Goal: Information Seeking & Learning: Learn about a topic

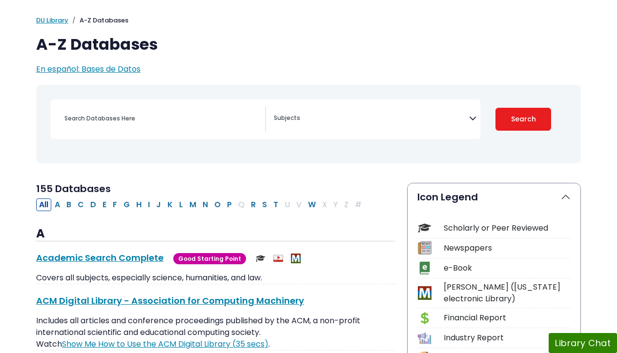
scroll to position [58, 0]
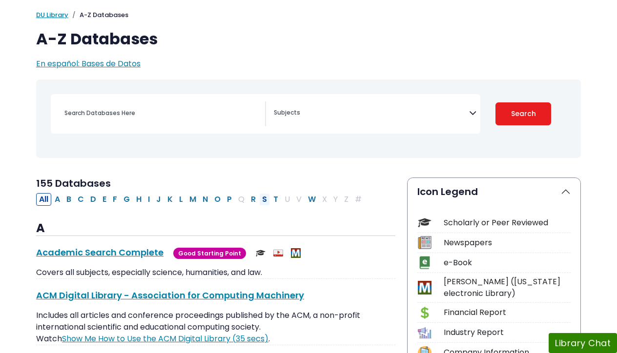
click at [264, 198] on button "S" at bounding box center [264, 199] width 11 height 13
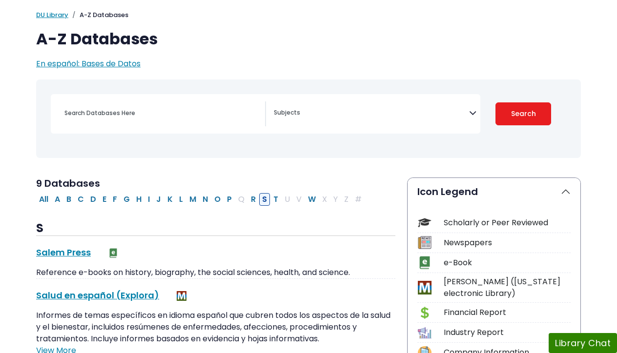
click at [264, 199] on button "S" at bounding box center [264, 199] width 11 height 13
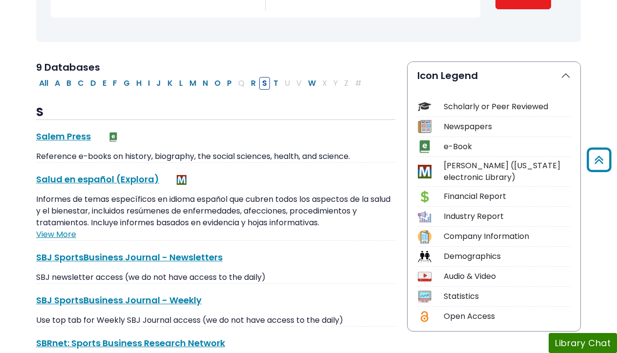
scroll to position [160, 0]
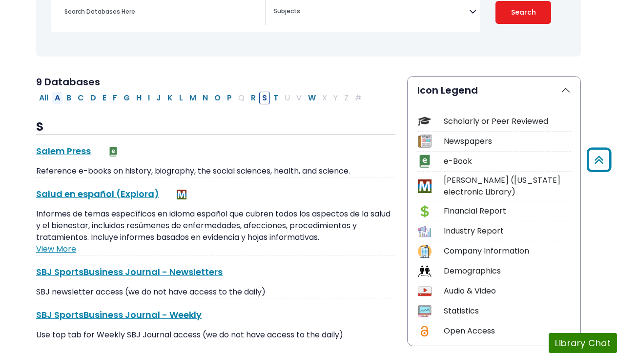
click at [58, 98] on button "A" at bounding box center [57, 98] width 11 height 13
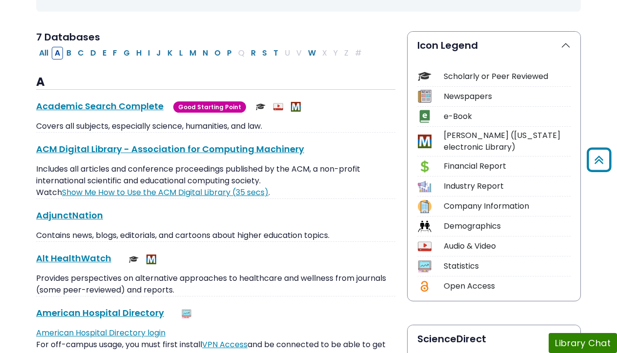
scroll to position [194, 0]
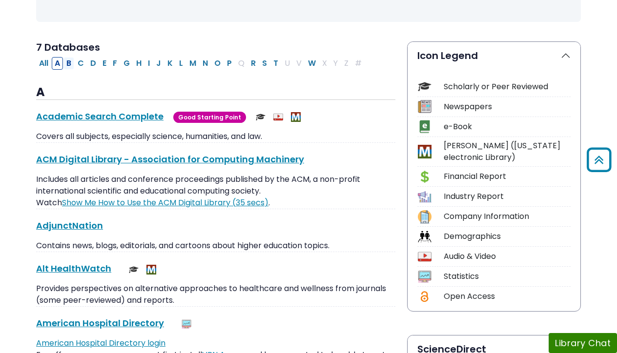
click at [70, 59] on button "B" at bounding box center [68, 63] width 11 height 13
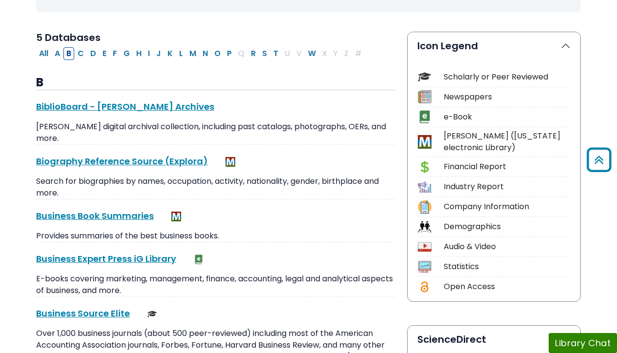
scroll to position [194, 0]
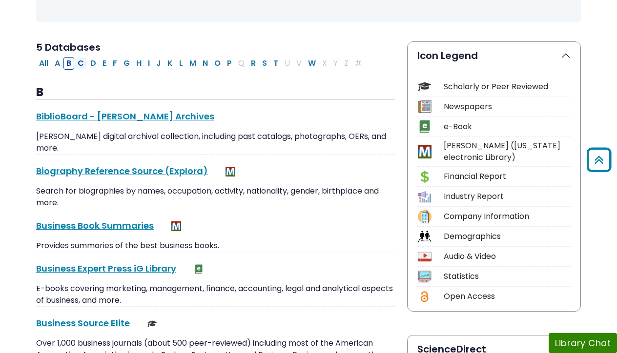
click at [80, 63] on button "C" at bounding box center [81, 63] width 12 height 13
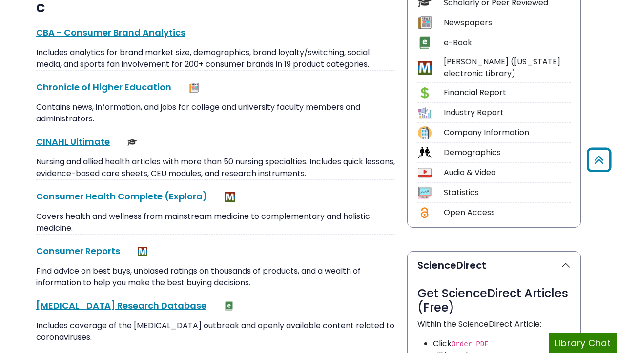
scroll to position [283, 0]
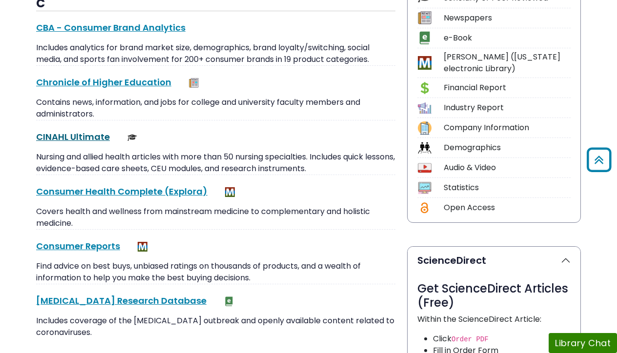
click at [70, 134] on link "CINAHL Ultimate This link opens in a new window" at bounding box center [73, 137] width 74 height 12
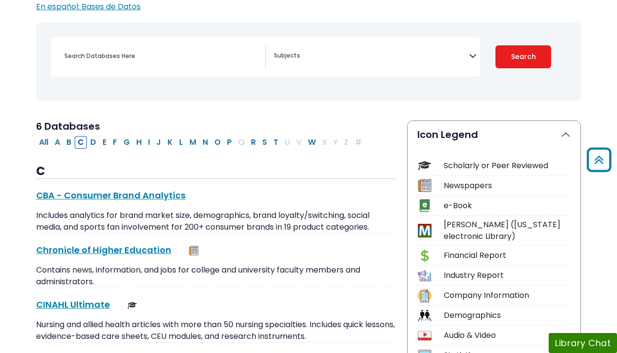
scroll to position [91, 0]
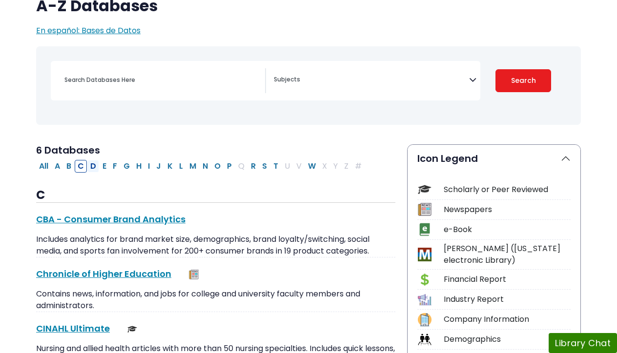
click at [94, 166] on button "D" at bounding box center [93, 166] width 12 height 13
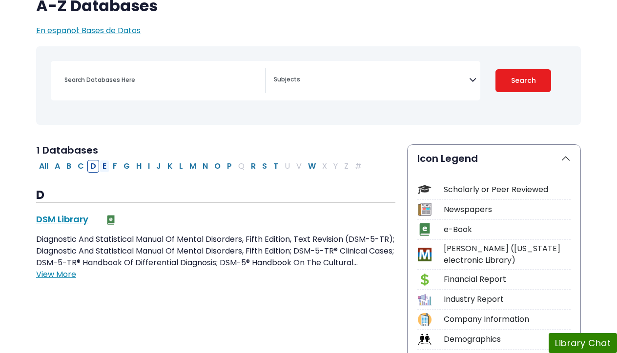
click at [105, 165] on button "E" at bounding box center [105, 166] width 10 height 13
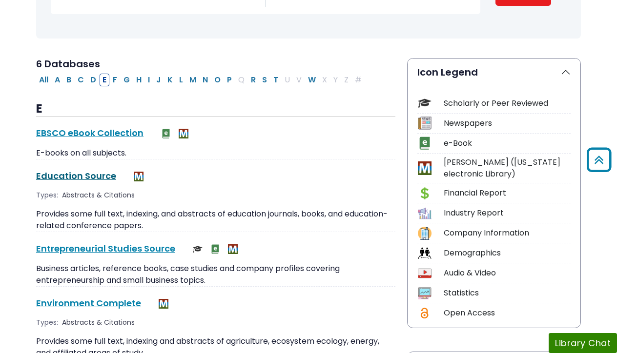
scroll to position [177, 0]
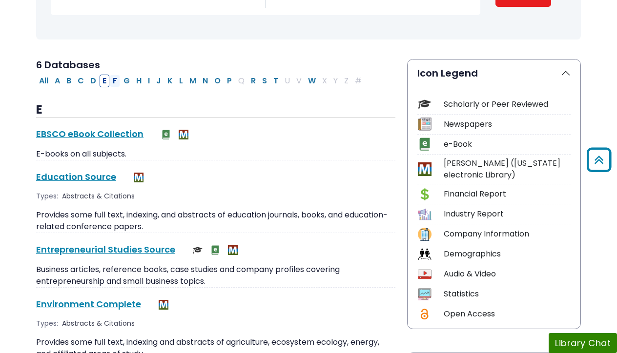
click at [116, 79] on button "F" at bounding box center [115, 81] width 10 height 13
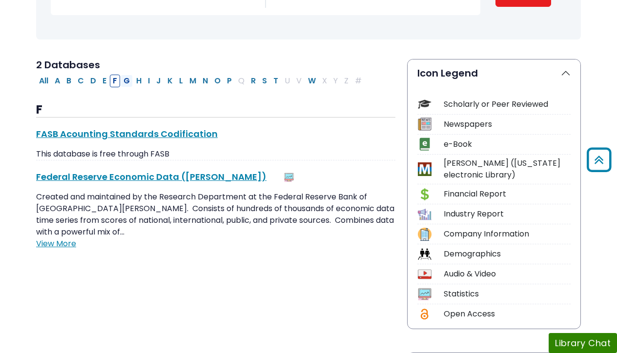
click at [128, 81] on button "G" at bounding box center [127, 81] width 12 height 13
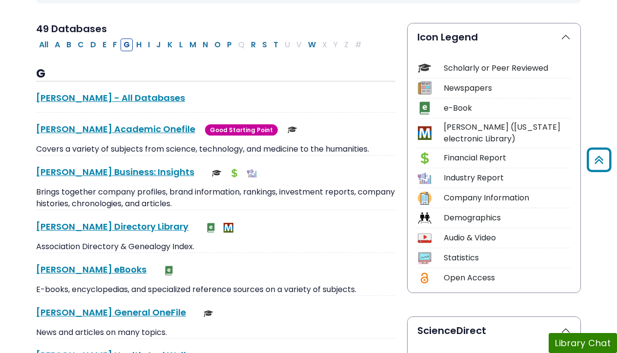
scroll to position [214, 0]
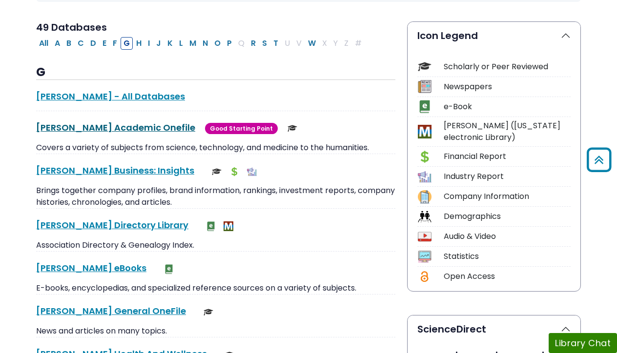
click at [87, 126] on link "[PERSON_NAME] Academic Onefile This link opens in a new window" at bounding box center [115, 127] width 159 height 12
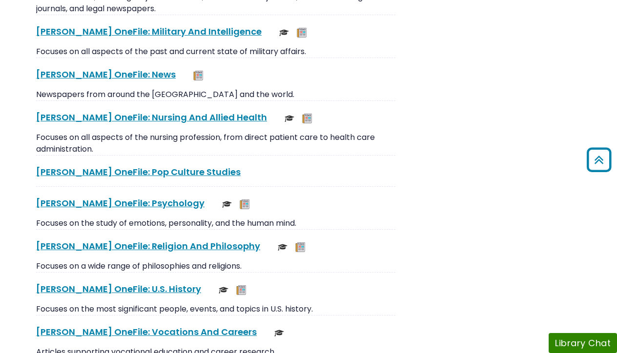
scroll to position [1989, 0]
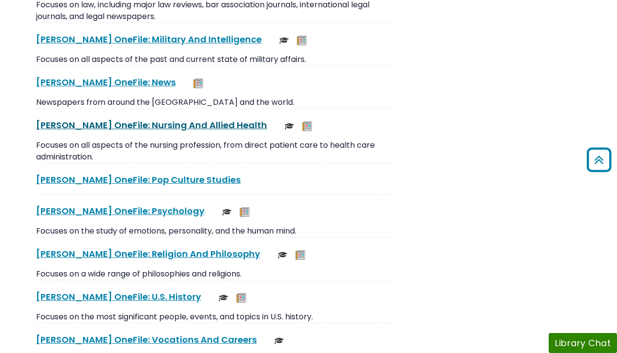
click at [114, 125] on link "[PERSON_NAME] OneFile: Nursing And Allied Health This link opens in a new window" at bounding box center [151, 125] width 231 height 12
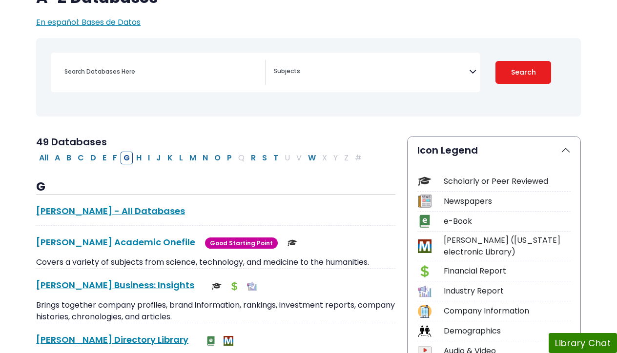
scroll to position [109, 0]
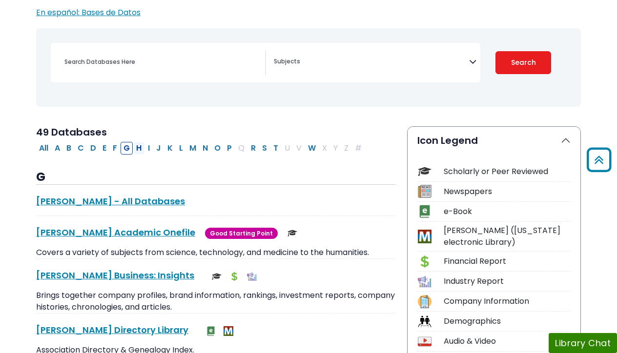
click at [140, 147] on button "H" at bounding box center [138, 148] width 11 height 13
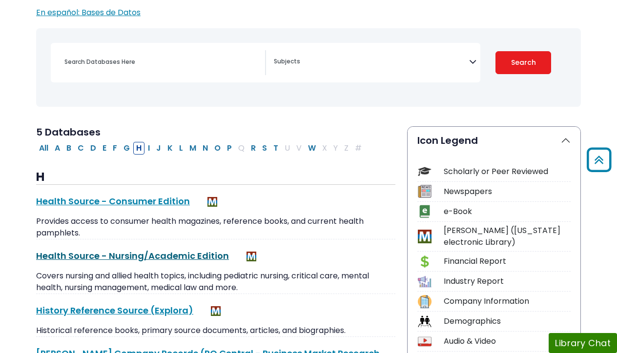
click at [106, 256] on link "Health Source - Nursing/Academic Edition This link opens in a new window" at bounding box center [132, 256] width 193 height 12
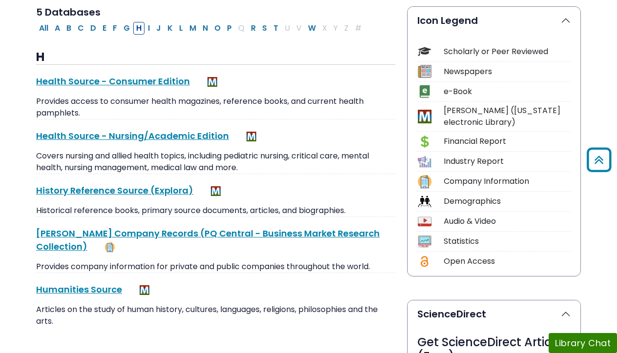
scroll to position [232, 0]
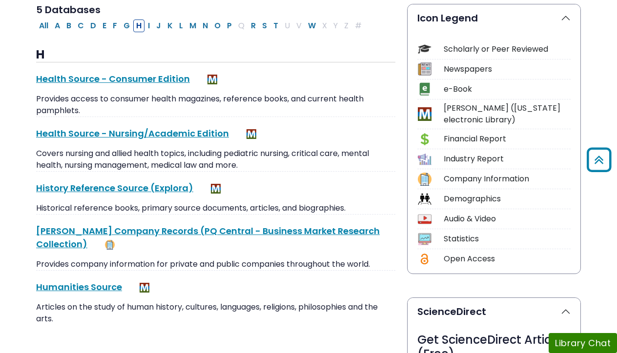
scroll to position [109, 0]
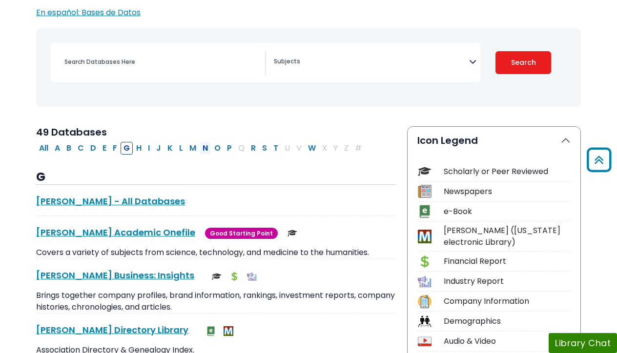
click at [206, 147] on button "N" at bounding box center [205, 148] width 11 height 13
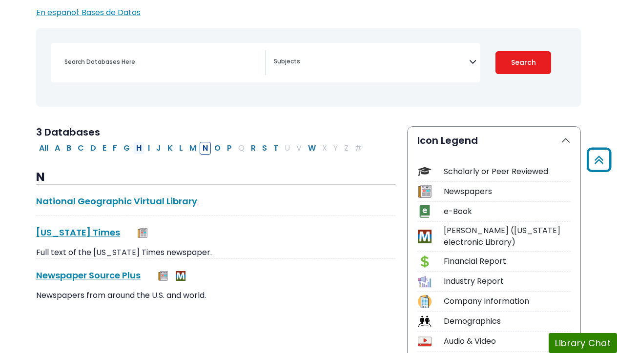
click at [141, 146] on button "H" at bounding box center [138, 148] width 11 height 13
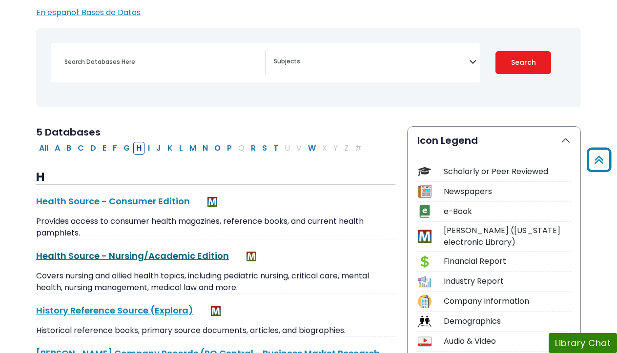
click at [106, 256] on link "Health Source - Nursing/Academic Edition This link opens in a new window" at bounding box center [132, 256] width 193 height 12
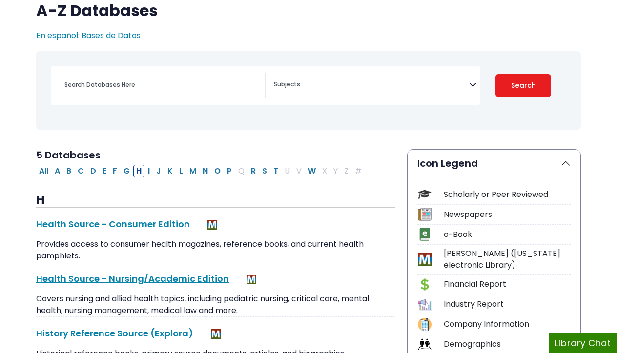
scroll to position [88, 0]
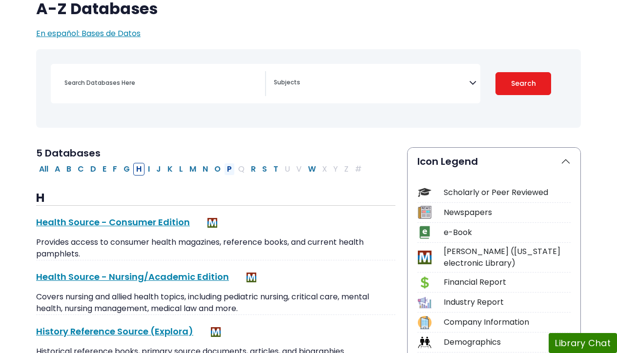
click at [230, 169] on button "P" at bounding box center [229, 169] width 11 height 13
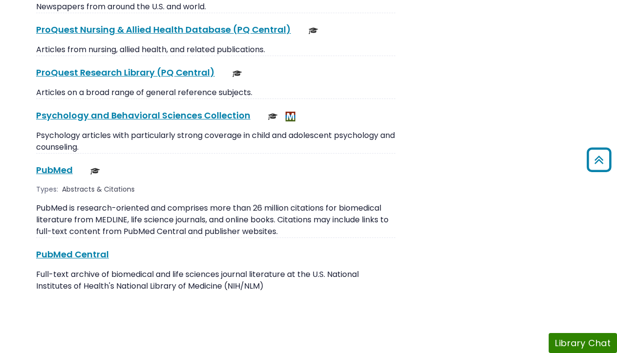
scroll to position [1550, 0]
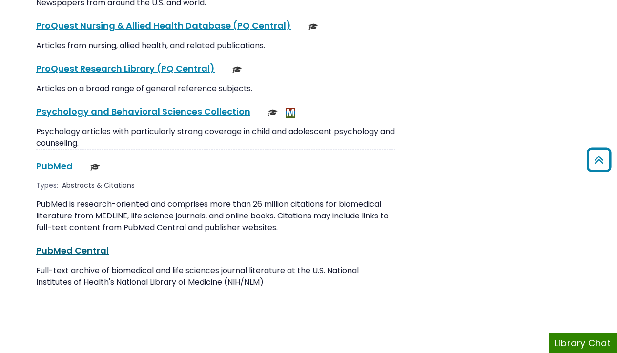
click at [80, 244] on link "PubMed Central This link opens in a new window" at bounding box center [72, 250] width 73 height 12
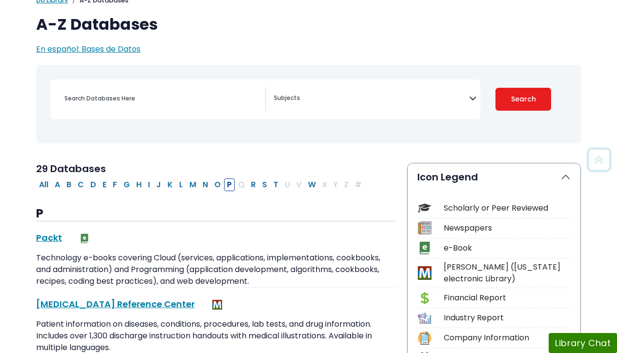
scroll to position [111, 0]
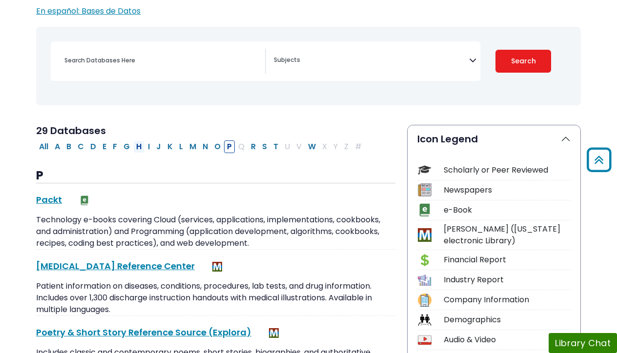
click at [142, 146] on button "H" at bounding box center [138, 147] width 11 height 13
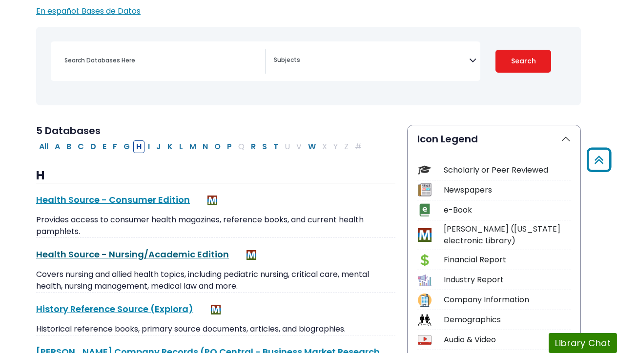
click at [121, 254] on link "Health Source - Nursing/Academic Edition This link opens in a new window" at bounding box center [132, 254] width 193 height 12
click at [228, 146] on button "P" at bounding box center [229, 147] width 11 height 13
select select "Database Subject Filter"
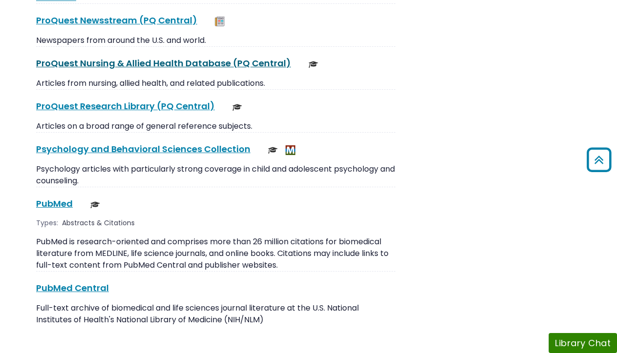
scroll to position [1513, 0]
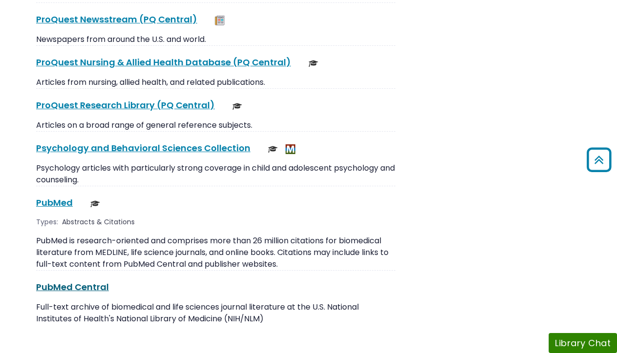
click at [64, 281] on link "PubMed Central This link opens in a new window" at bounding box center [72, 287] width 73 height 12
